Goal: Task Accomplishment & Management: Use online tool/utility

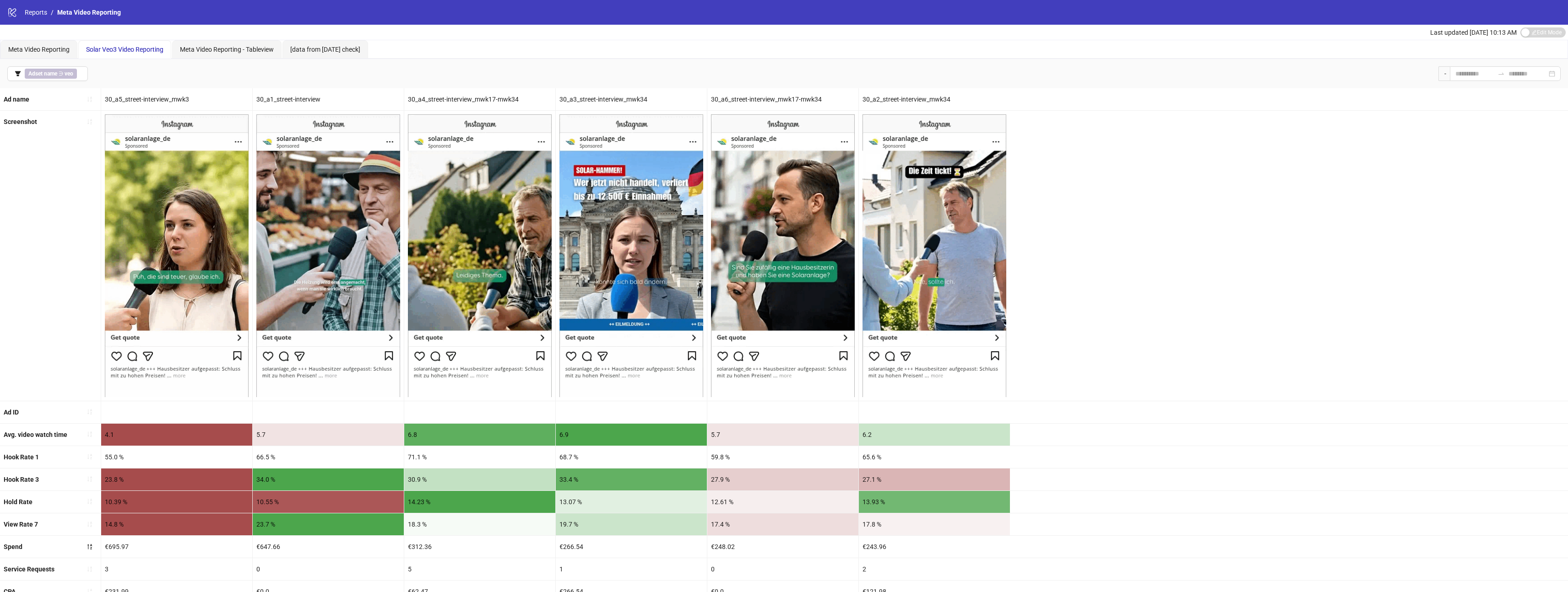
click at [138, 55] on div "Solar Veo3 Video Reporting" at bounding box center [125, 49] width 93 height 18
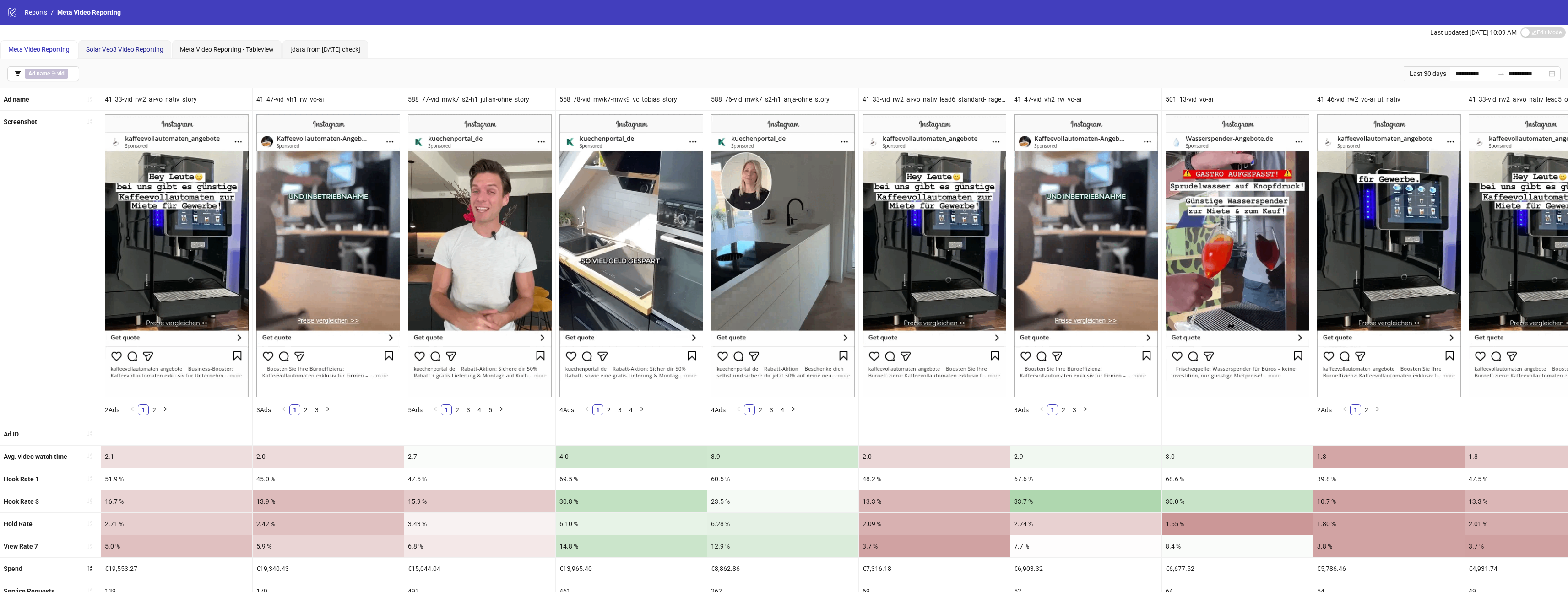
click at [134, 52] on span "Solar Veo3 Video Reporting" at bounding box center [124, 49] width 77 height 7
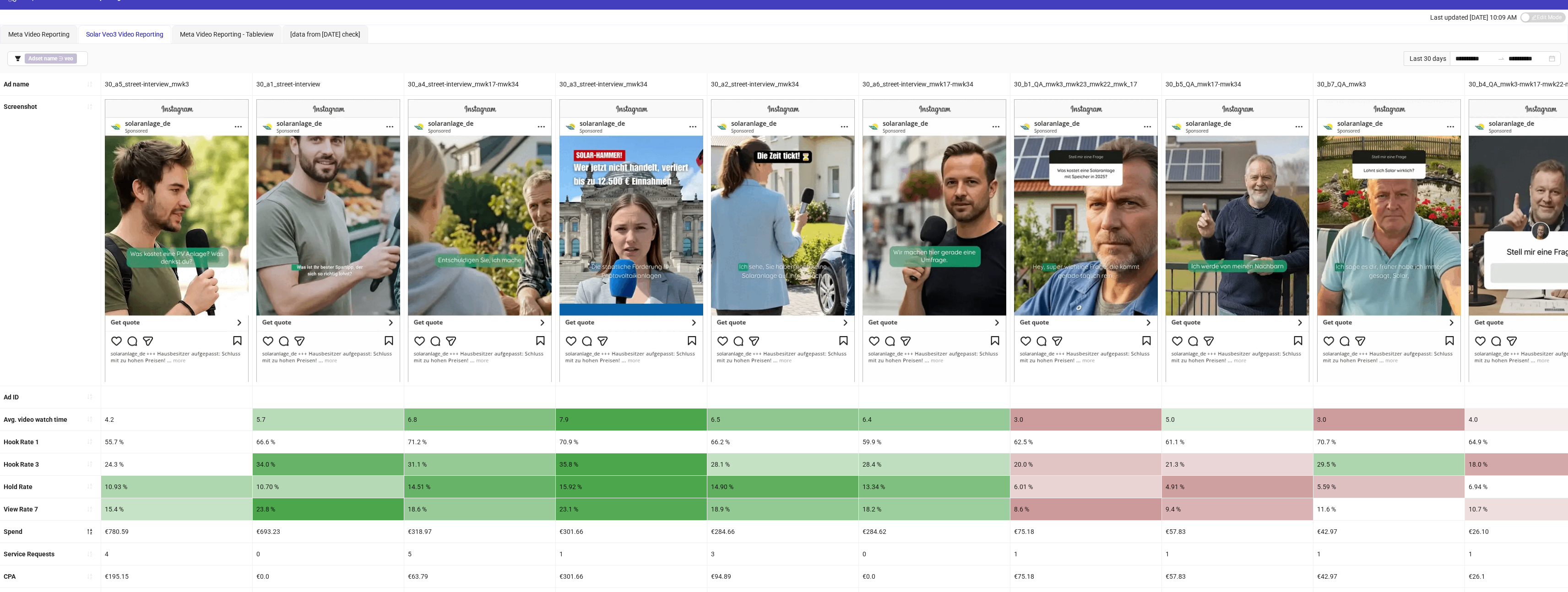
scroll to position [18, 0]
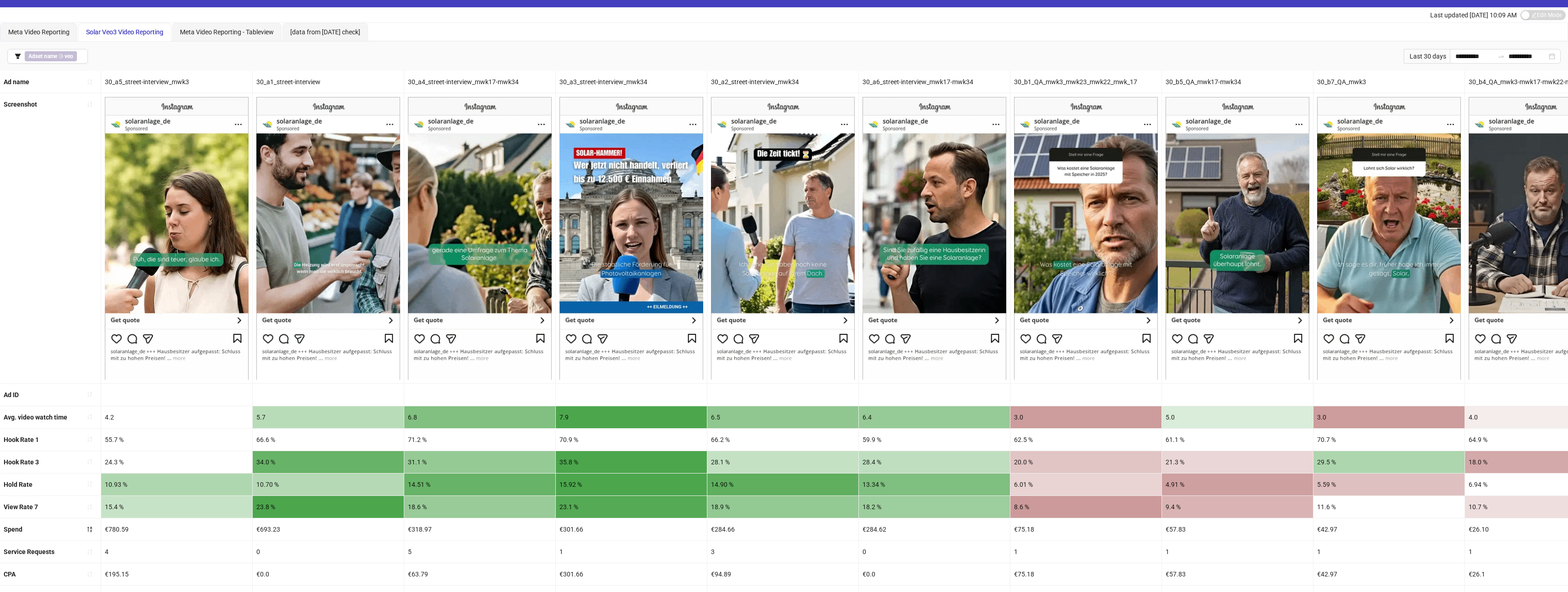
drag, startPoint x: 782, startPoint y: 392, endPoint x: 1458, endPoint y: 391, distance: 676.0
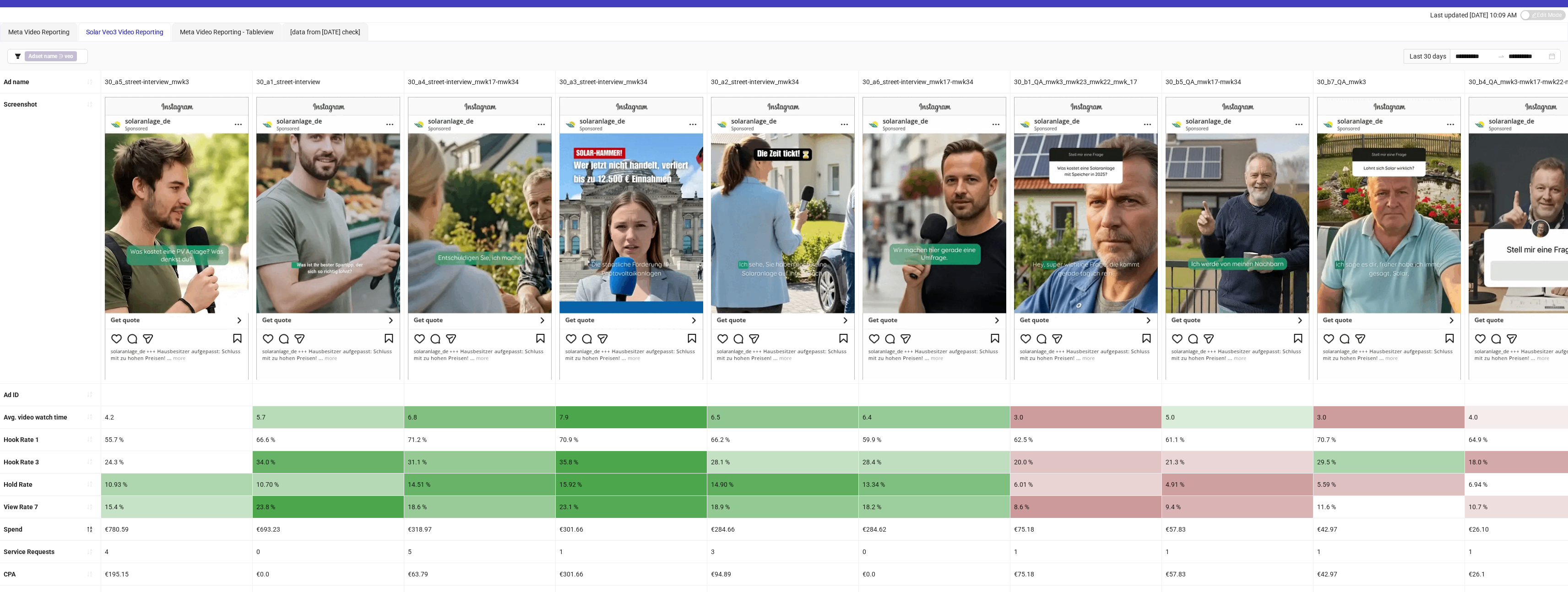
click at [1458, 389] on div "Ad ID" at bounding box center [1035, 395] width 2071 height 23
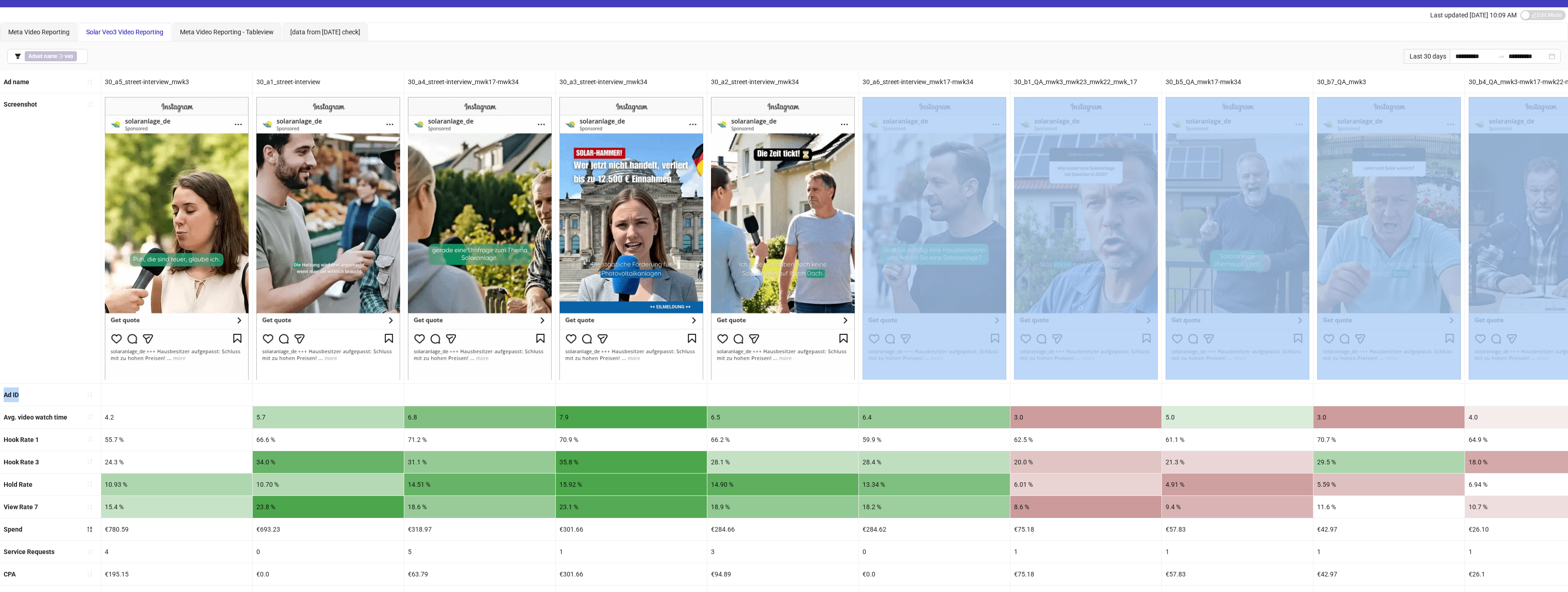
drag, startPoint x: 725, startPoint y: 389, endPoint x: 1007, endPoint y: 386, distance: 282.0
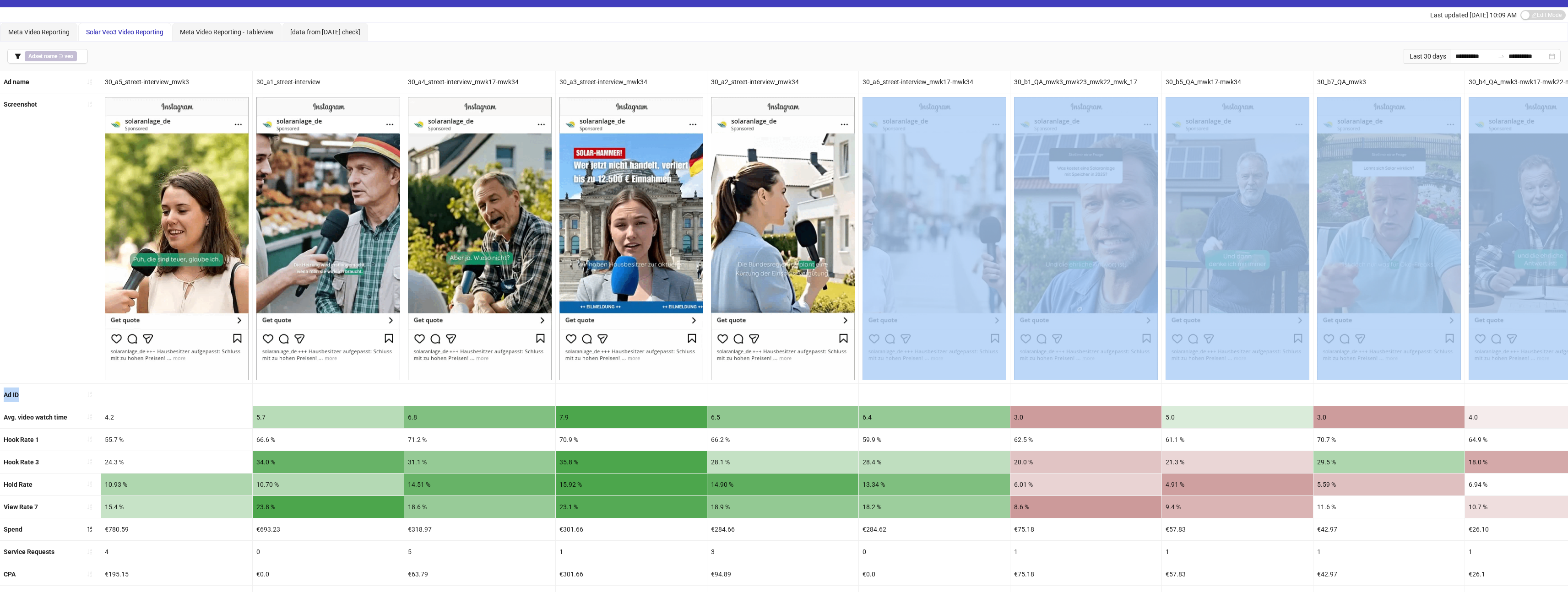
click at [999, 382] on ul "Ad name 30_a5_street-interview_mwk3 30_a1_street-interview 30_a4_street-intervi…" at bounding box center [784, 531] width 1568 height 919
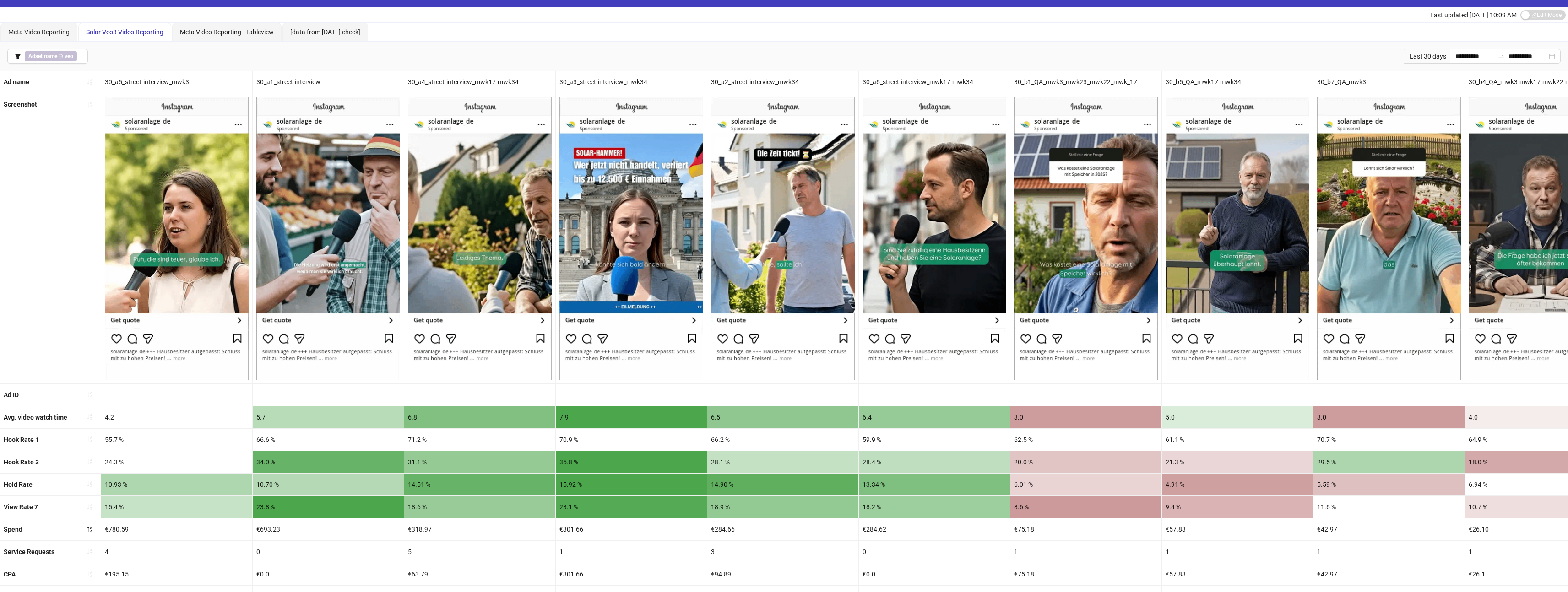
click at [956, 422] on div "6.4" at bounding box center [934, 417] width 151 height 22
drag, startPoint x: 604, startPoint y: 397, endPoint x: 805, endPoint y: 394, distance: 201.0
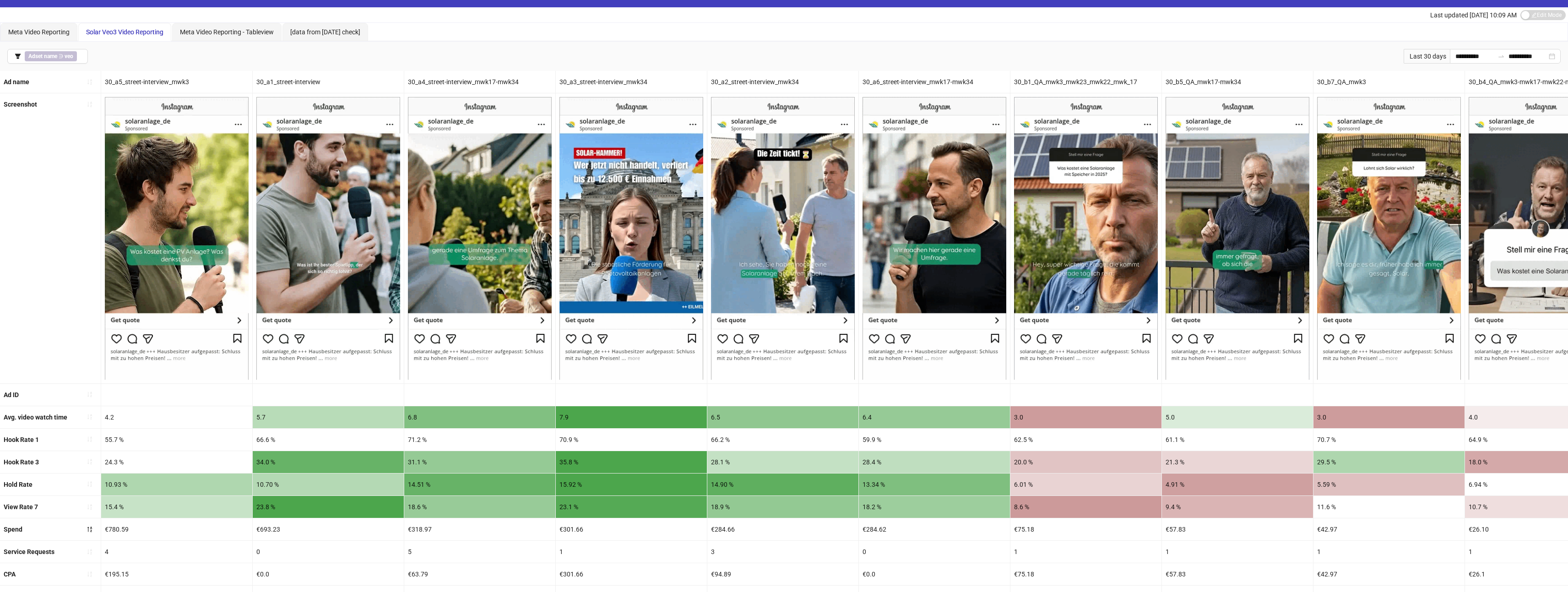
click at [805, 394] on div "Ad ID" at bounding box center [1035, 395] width 2071 height 23
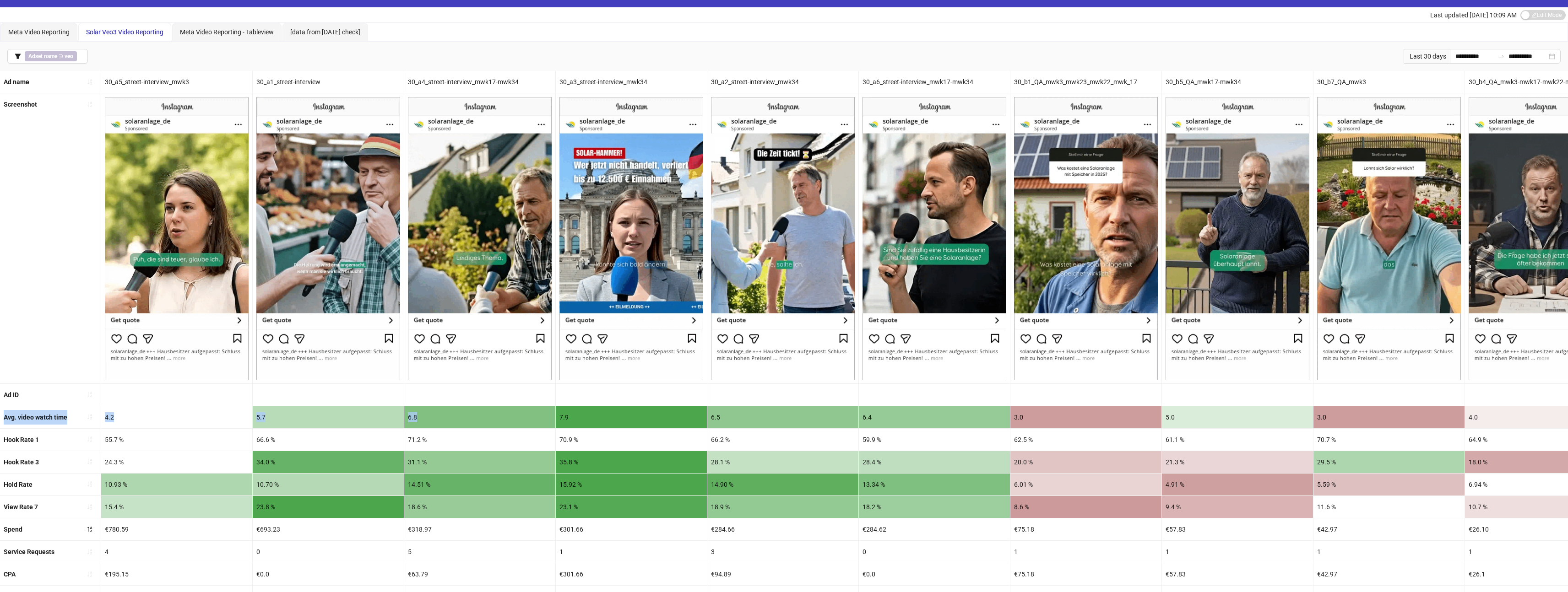
drag, startPoint x: 802, startPoint y: 395, endPoint x: 810, endPoint y: 401, distance: 10.0
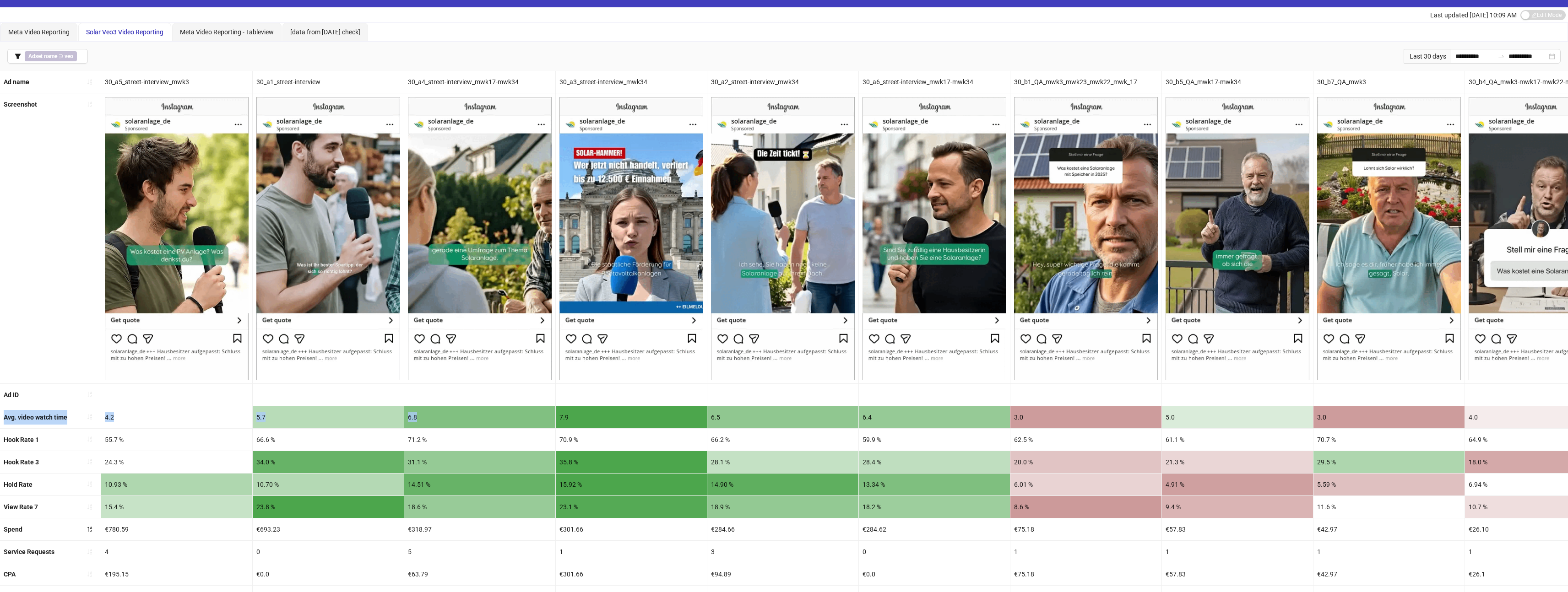
click at [647, 402] on div "Ad ID" at bounding box center [1035, 395] width 2071 height 23
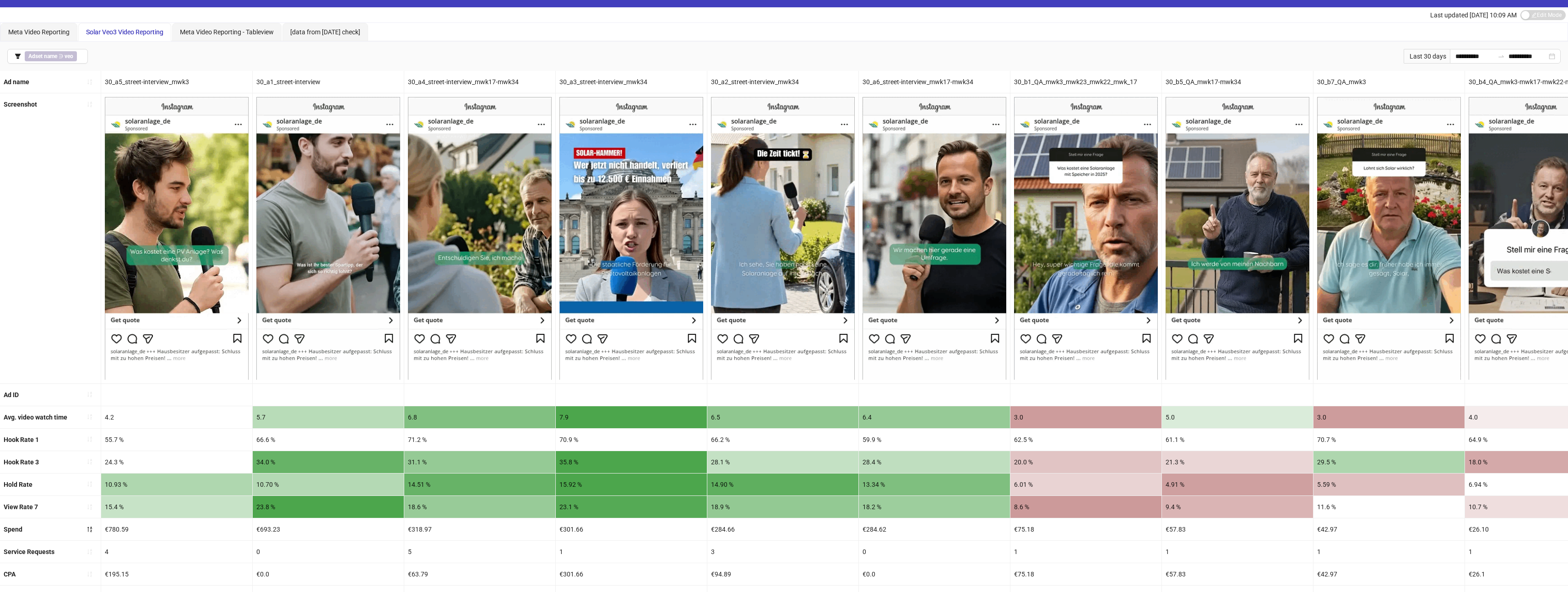
click at [808, 403] on div at bounding box center [783, 395] width 151 height 22
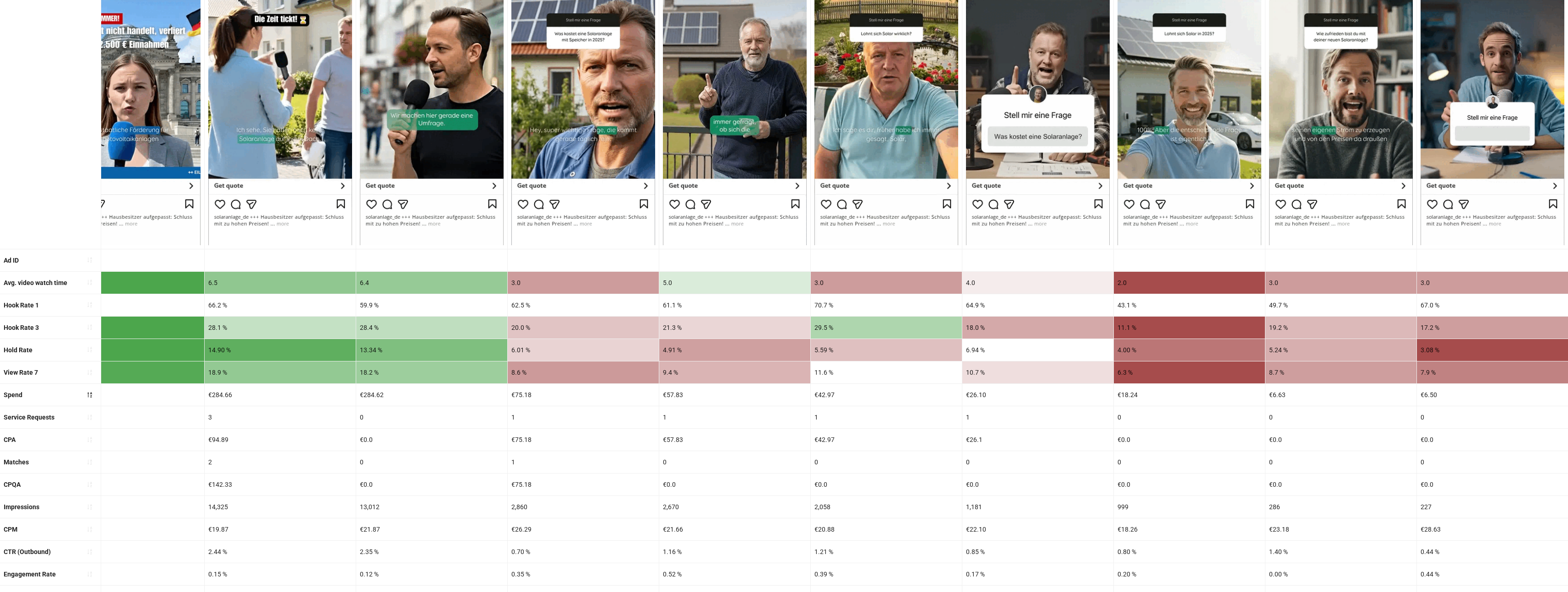
scroll to position [0, 0]
